Goal: Register for event/course

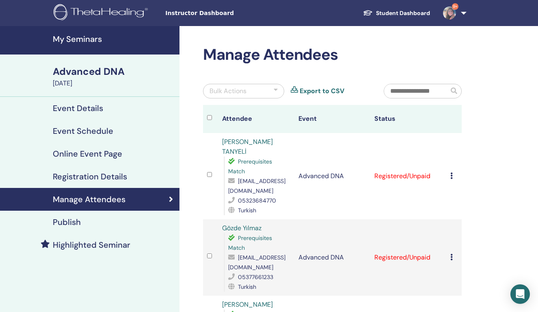
click at [463, 14] on link "9+" at bounding box center [453, 13] width 33 height 26
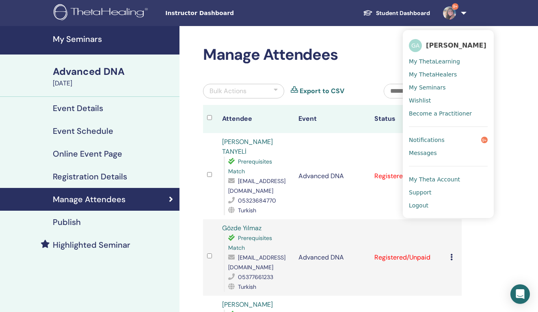
click at [426, 205] on span "Logout" at bounding box center [419, 205] width 20 height 7
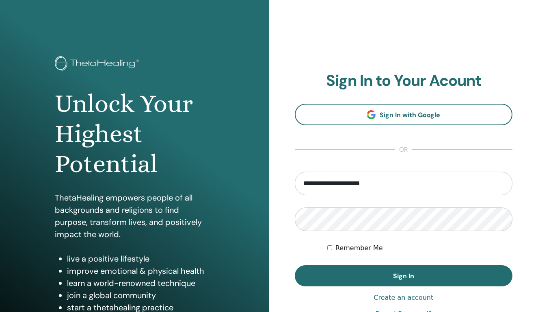
type input "**********"
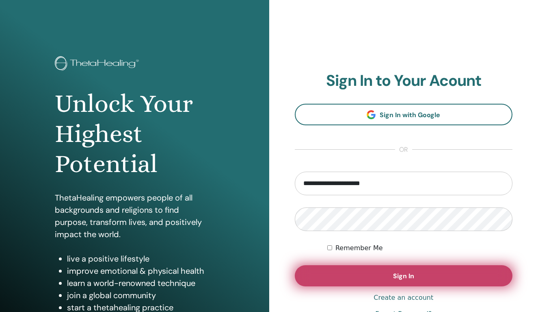
click at [397, 275] on span "Sign In" at bounding box center [403, 275] width 21 height 9
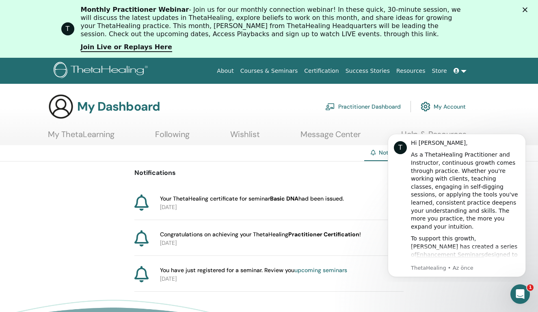
click at [334, 169] on p "Notifications" at bounding box center [268, 173] width 269 height 10
click at [474, 106] on div "My Dashboard Practitioner Dashboard My Account" at bounding box center [283, 106] width 510 height 26
click at [523, 137] on icon "Dismiss notification" at bounding box center [524, 136] width 4 height 4
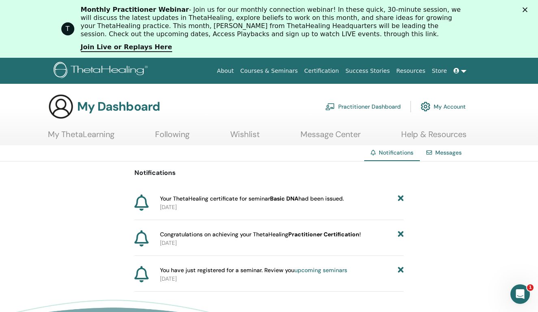
click at [350, 104] on link "Practitioner Dashboard" at bounding box center [363, 107] width 76 height 18
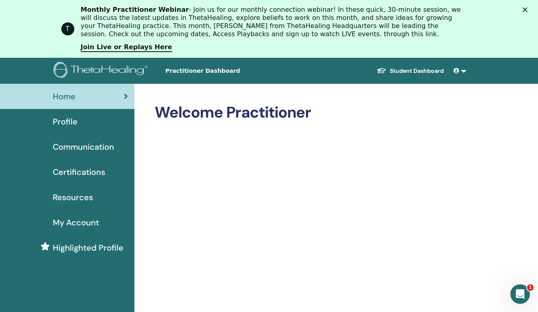
click at [64, 122] on span "Profile" at bounding box center [65, 121] width 25 height 12
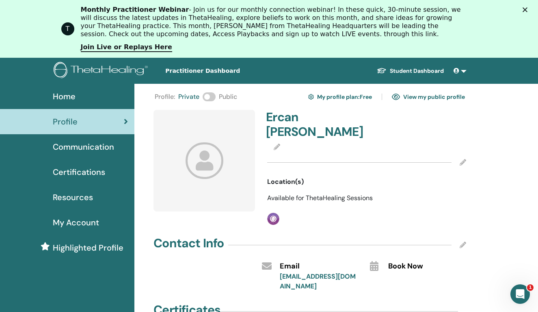
click at [427, 69] on link "Student Dashboard" at bounding box center [411, 70] width 80 height 15
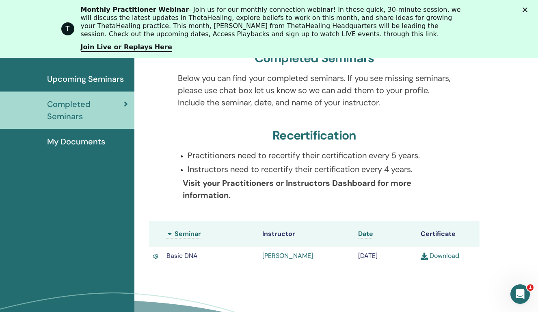
scroll to position [128, 0]
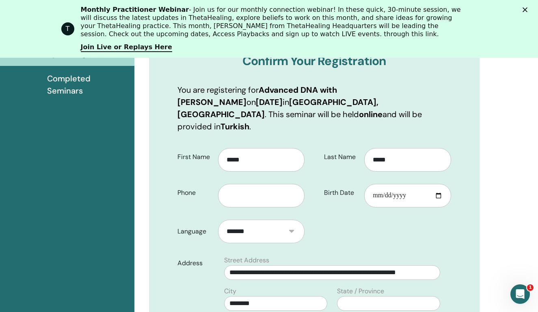
scroll to position [152, 0]
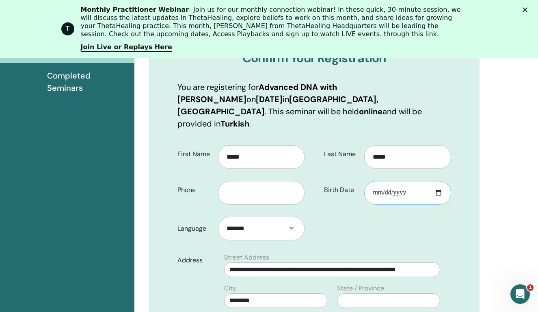
click at [386, 183] on input "Birth Date" at bounding box center [407, 193] width 87 height 24
click at [377, 183] on input "Birth Date" at bounding box center [407, 193] width 87 height 24
click at [390, 182] on input "Birth Date" at bounding box center [407, 193] width 87 height 24
click at [407, 182] on input "Birth Date" at bounding box center [407, 193] width 87 height 24
type input "**********"
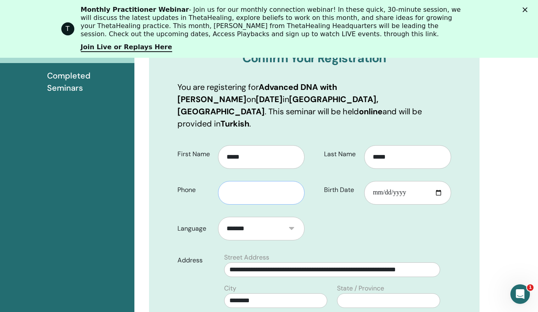
click at [263, 181] on input "text" at bounding box center [261, 193] width 87 height 24
type input "**********"
click at [374, 221] on form "**********" at bounding box center [314, 315] width 286 height 353
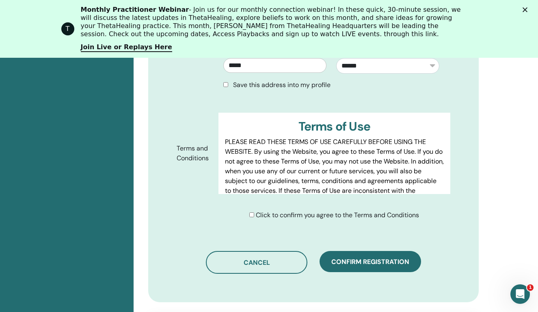
scroll to position [419, 1]
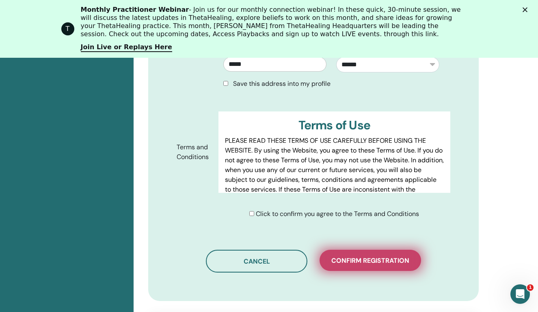
click at [381, 256] on span "Confirm registration" at bounding box center [371, 260] width 78 height 9
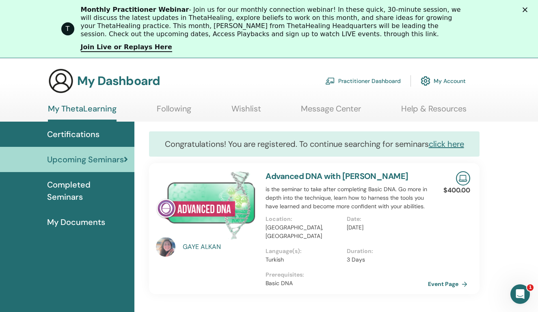
scroll to position [15, 0]
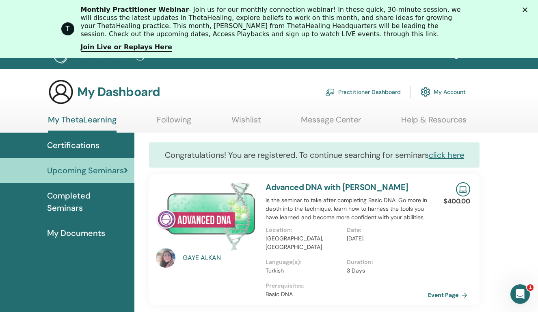
click at [97, 194] on span "Completed Seminars" at bounding box center [87, 201] width 81 height 24
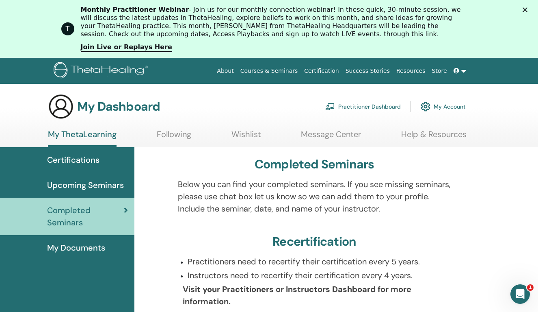
click at [464, 71] on link at bounding box center [461, 70] width 20 height 15
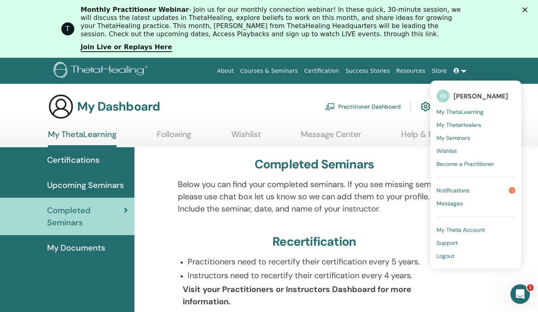
click at [449, 256] on span "Logout" at bounding box center [446, 255] width 18 height 7
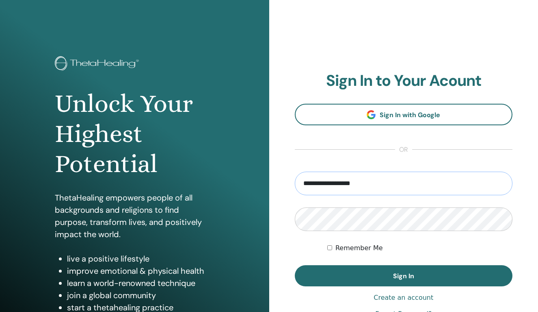
click at [337, 185] on input "**********" at bounding box center [404, 183] width 218 height 24
type input "**********"
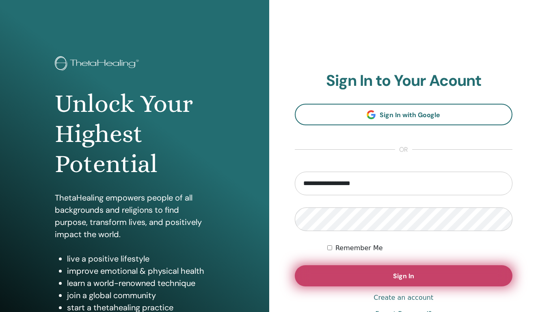
click at [420, 275] on button "Sign In" at bounding box center [404, 275] width 218 height 21
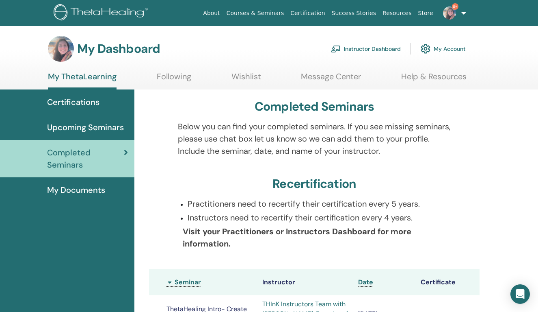
click at [377, 49] on link "Instructor Dashboard" at bounding box center [366, 49] width 70 height 18
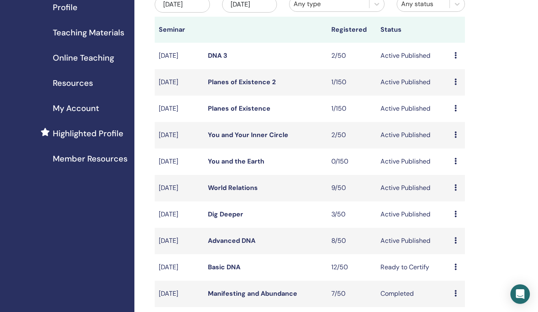
scroll to position [127, 0]
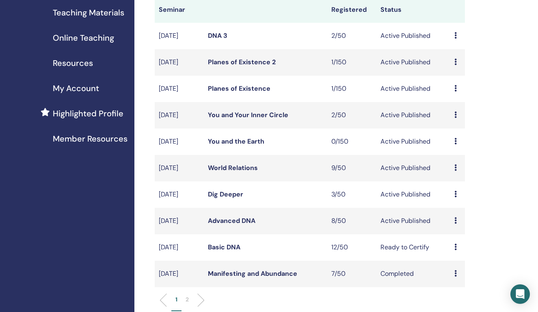
click at [243, 225] on link "Advanced DNA" at bounding box center [232, 220] width 48 height 9
